Goal: Information Seeking & Learning: Find specific page/section

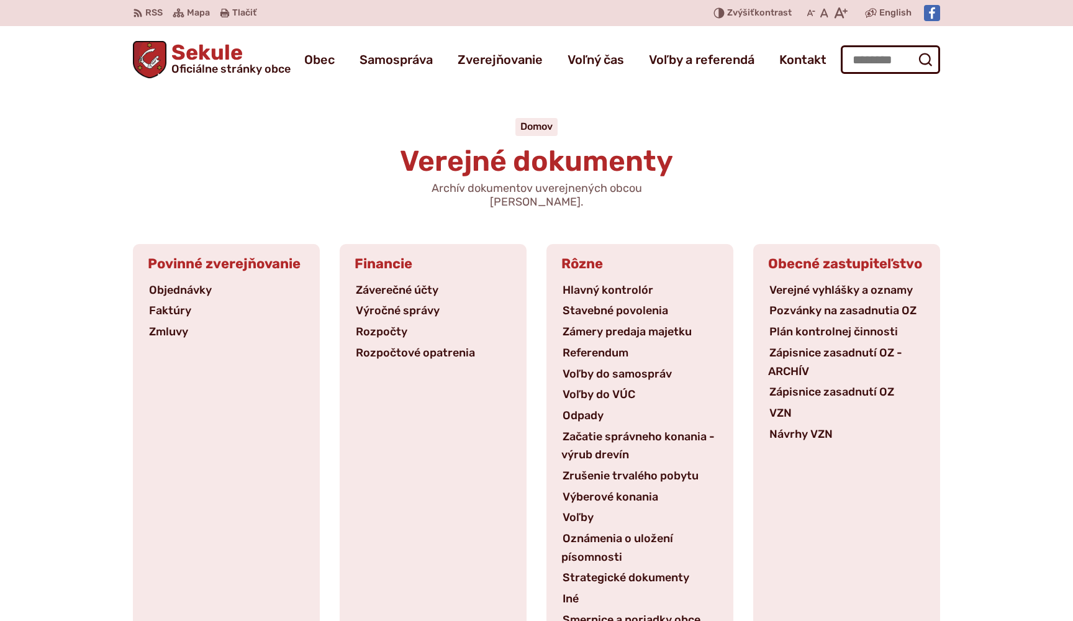
click at [199, 52] on span "Sekule Oficiálne stránky obce" at bounding box center [228, 58] width 124 height 32
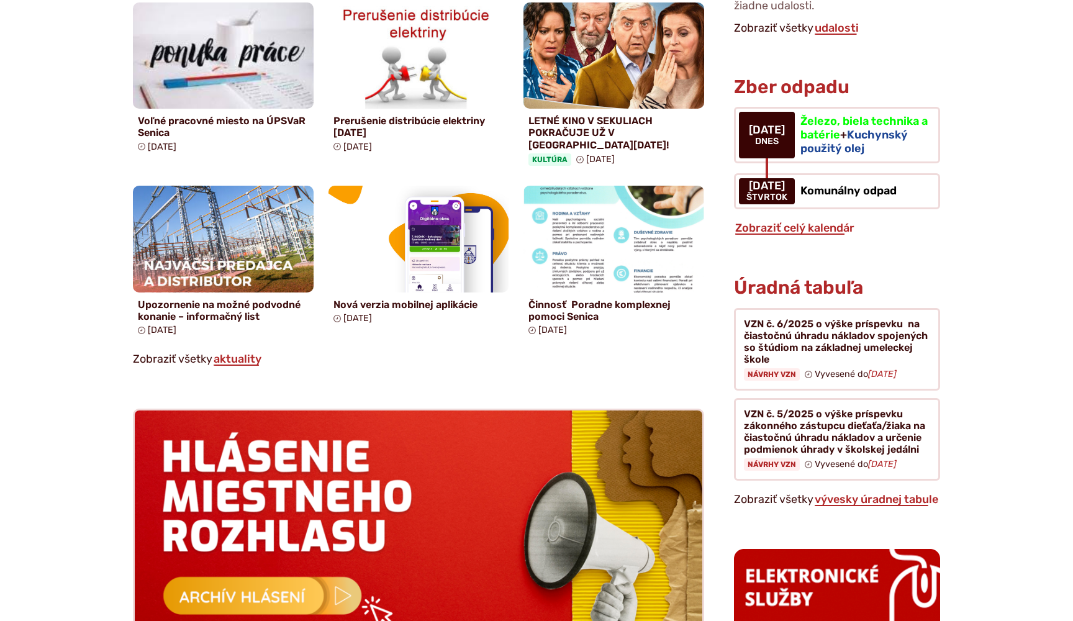
scroll to position [857, 0]
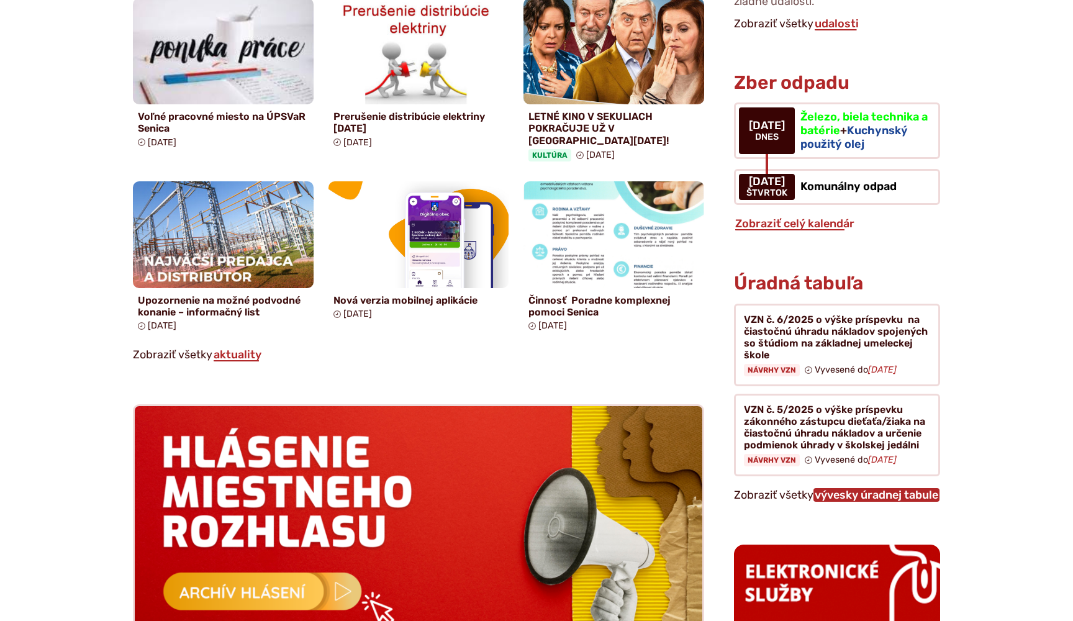
click at [865, 488] on link "vývesky úradnej tabule" at bounding box center [877, 495] width 126 height 14
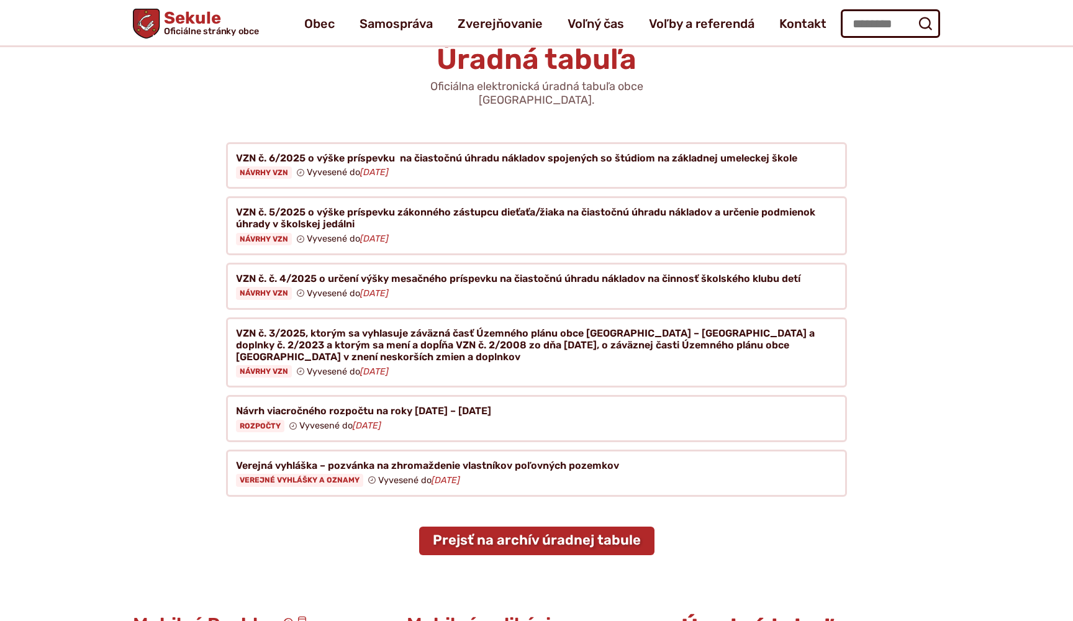
scroll to position [101, 0]
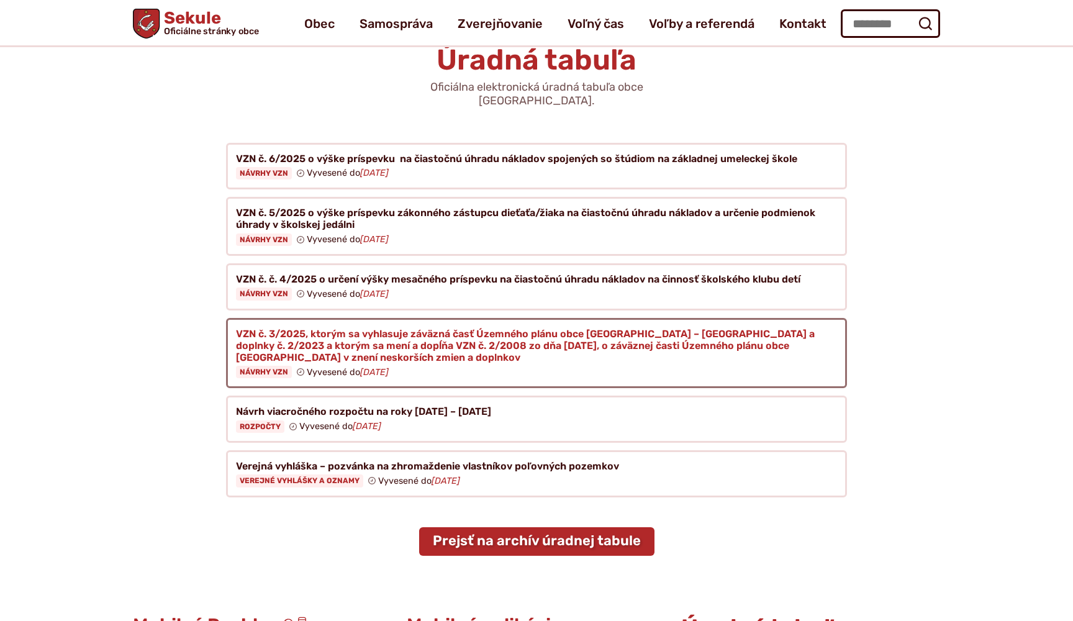
click at [385, 325] on figure at bounding box center [536, 353] width 621 height 71
